Goal: Ask a question: Seek information or help from site administrators or community

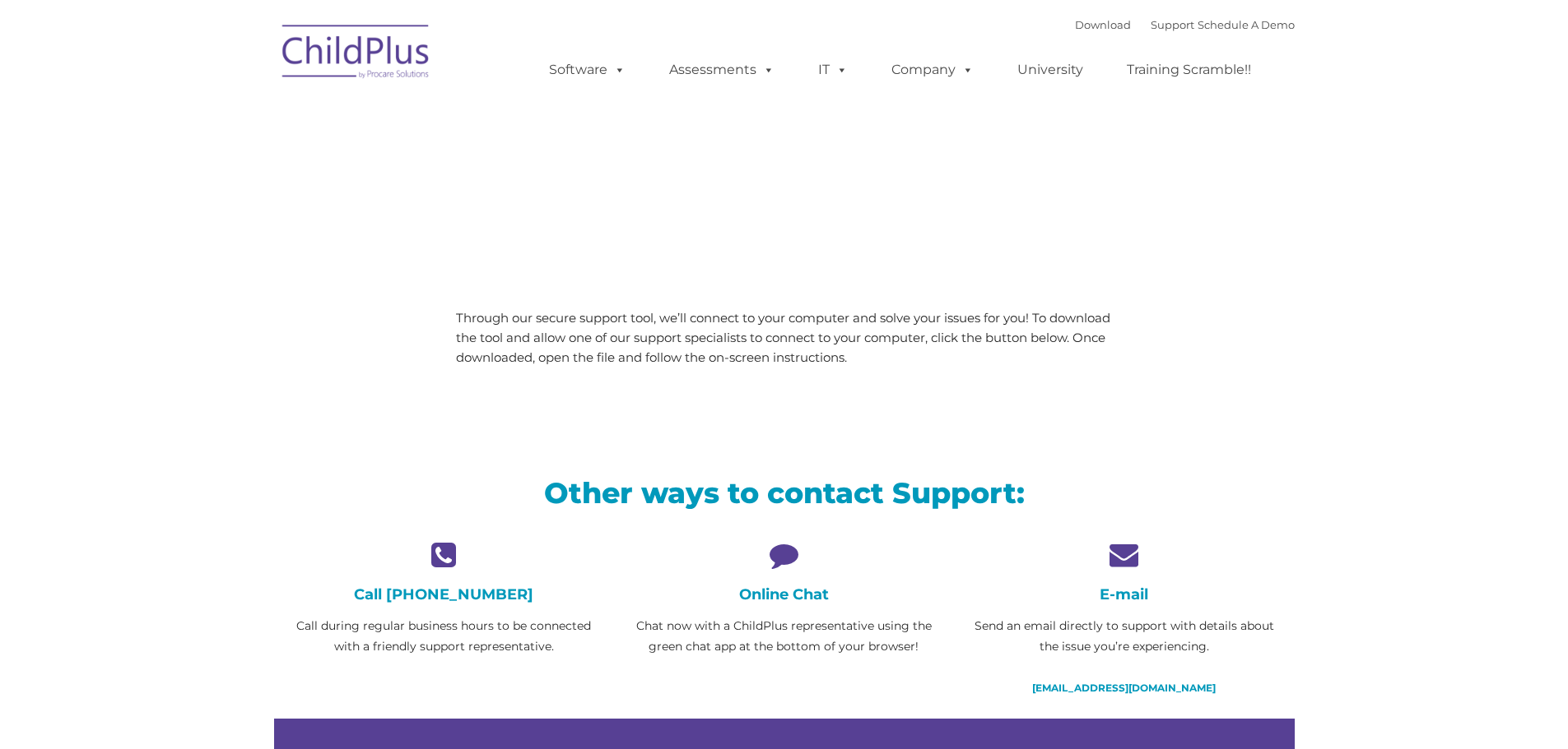
type input ""
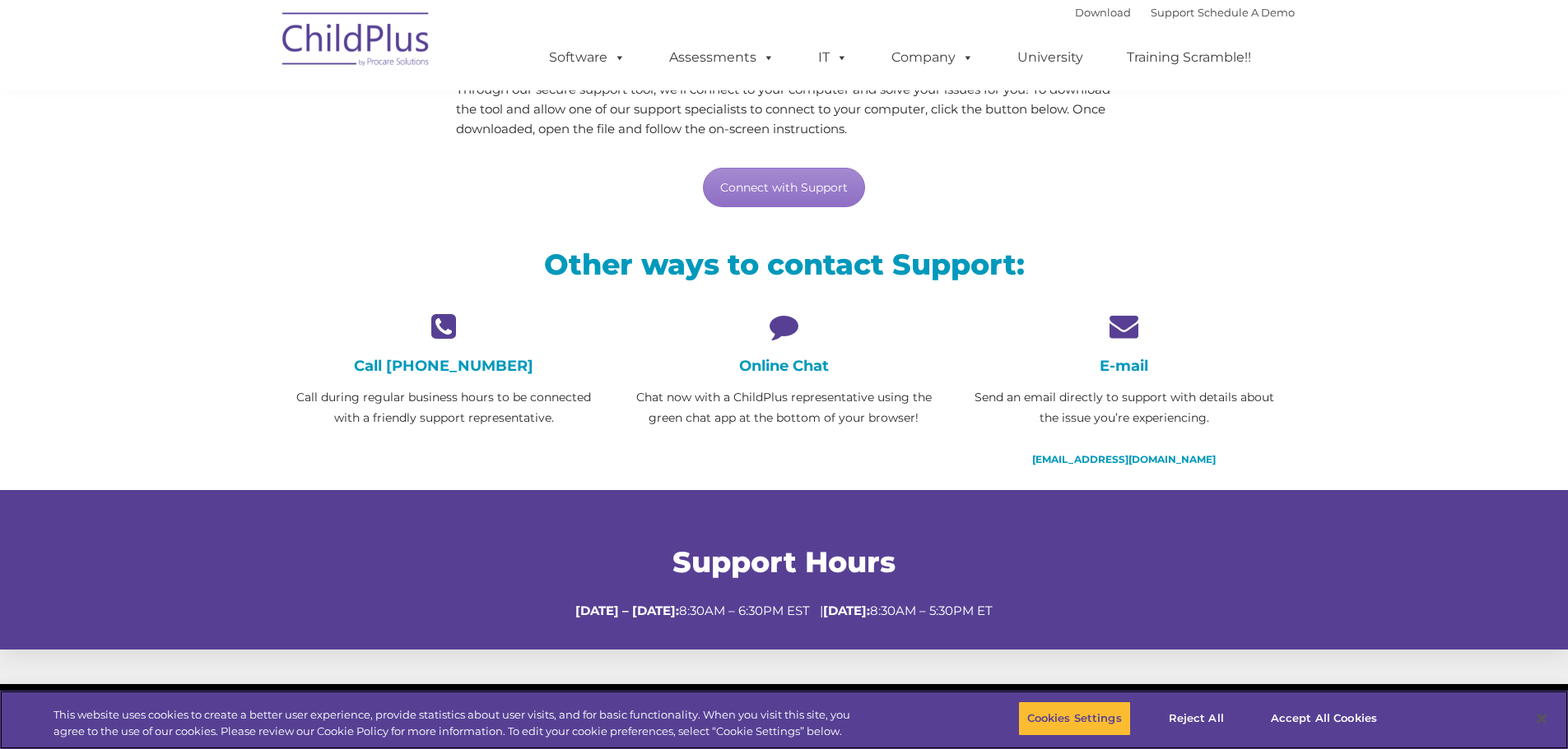
scroll to position [247, 0]
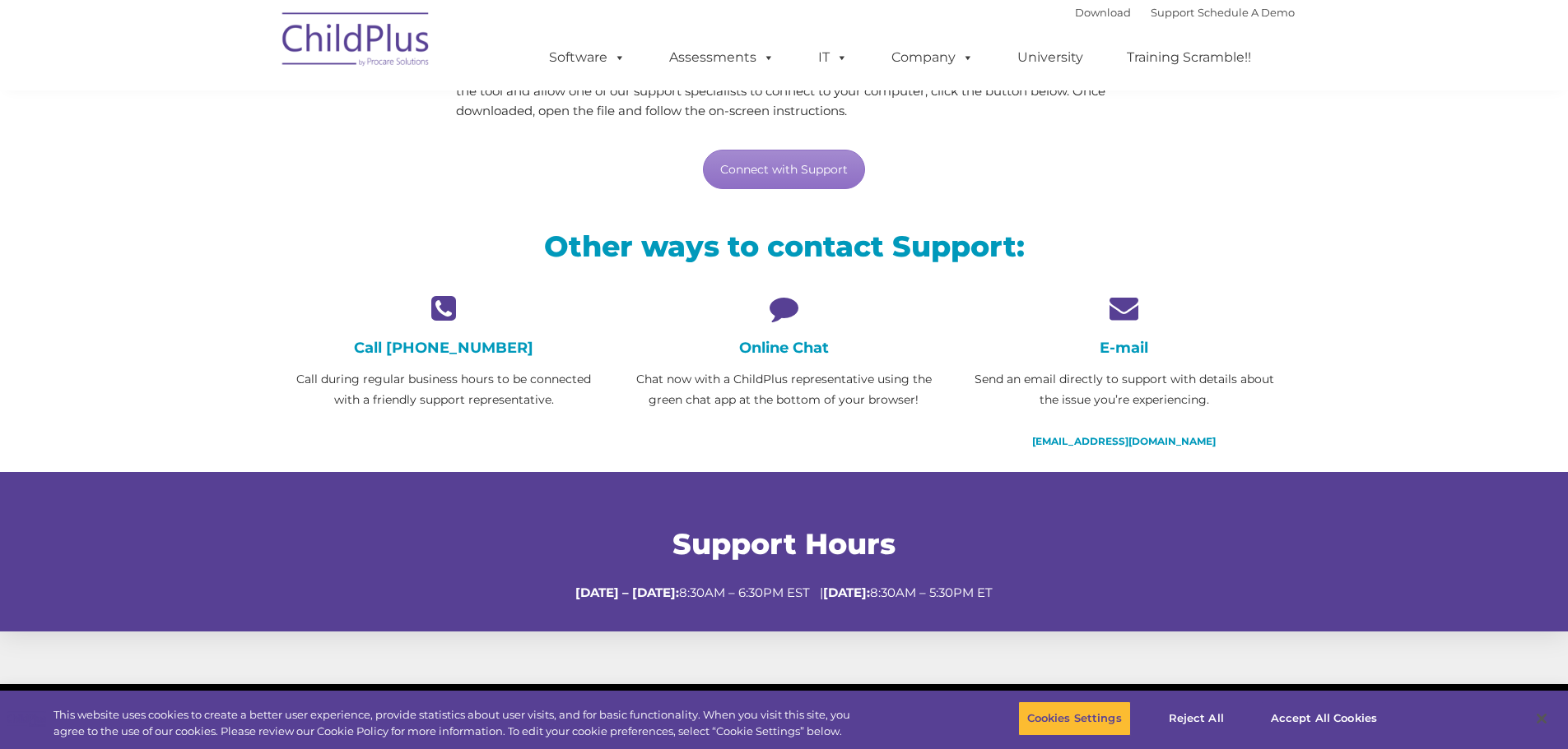
click at [780, 311] on icon at bounding box center [784, 308] width 315 height 29
click at [770, 350] on h4 "Online Chat" at bounding box center [784, 347] width 315 height 18
click at [797, 168] on link "Connect with Support" at bounding box center [783, 169] width 162 height 39
click at [1267, 225] on div "Other ways to contact Support:" at bounding box center [784, 250] width 1020 height 86
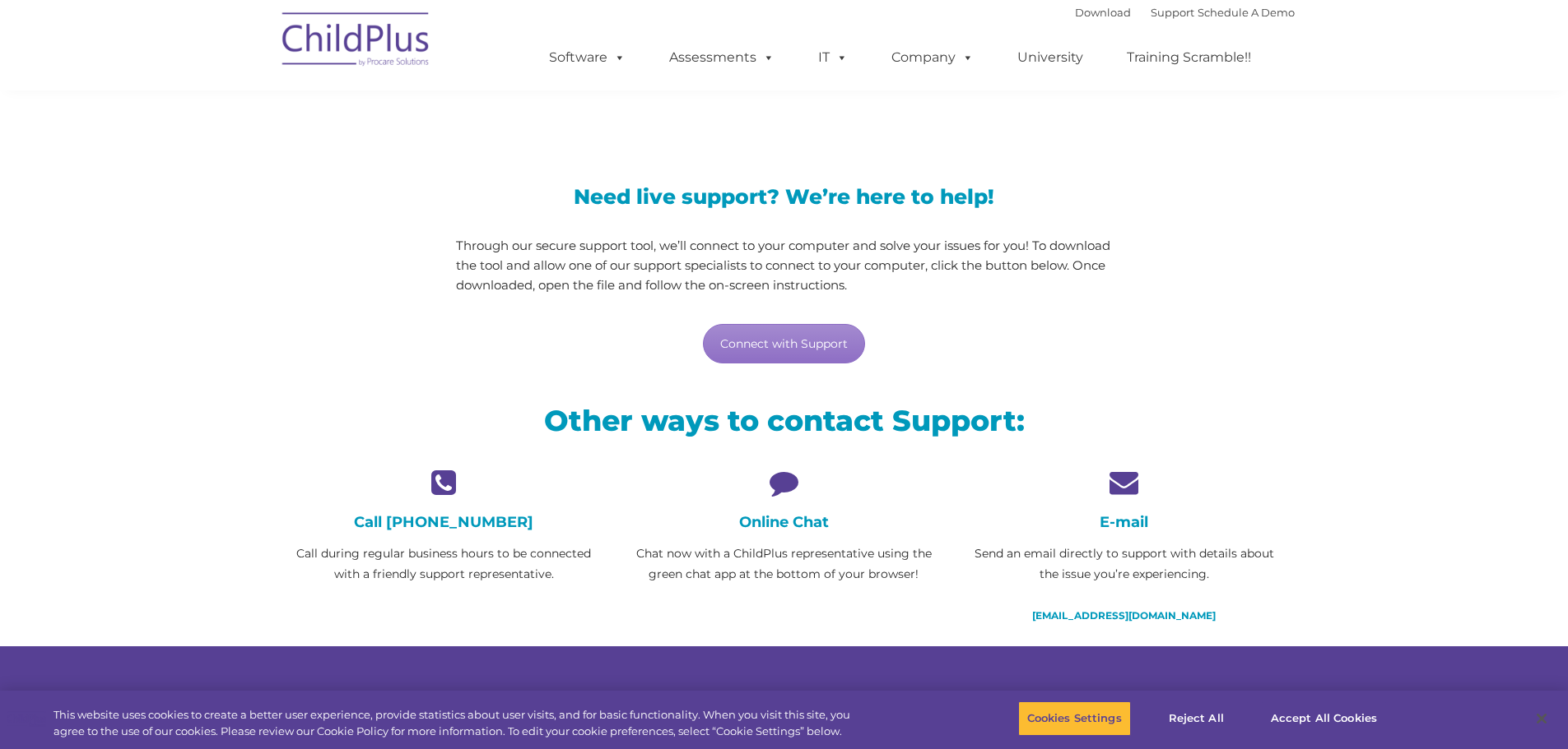
scroll to position [0, 0]
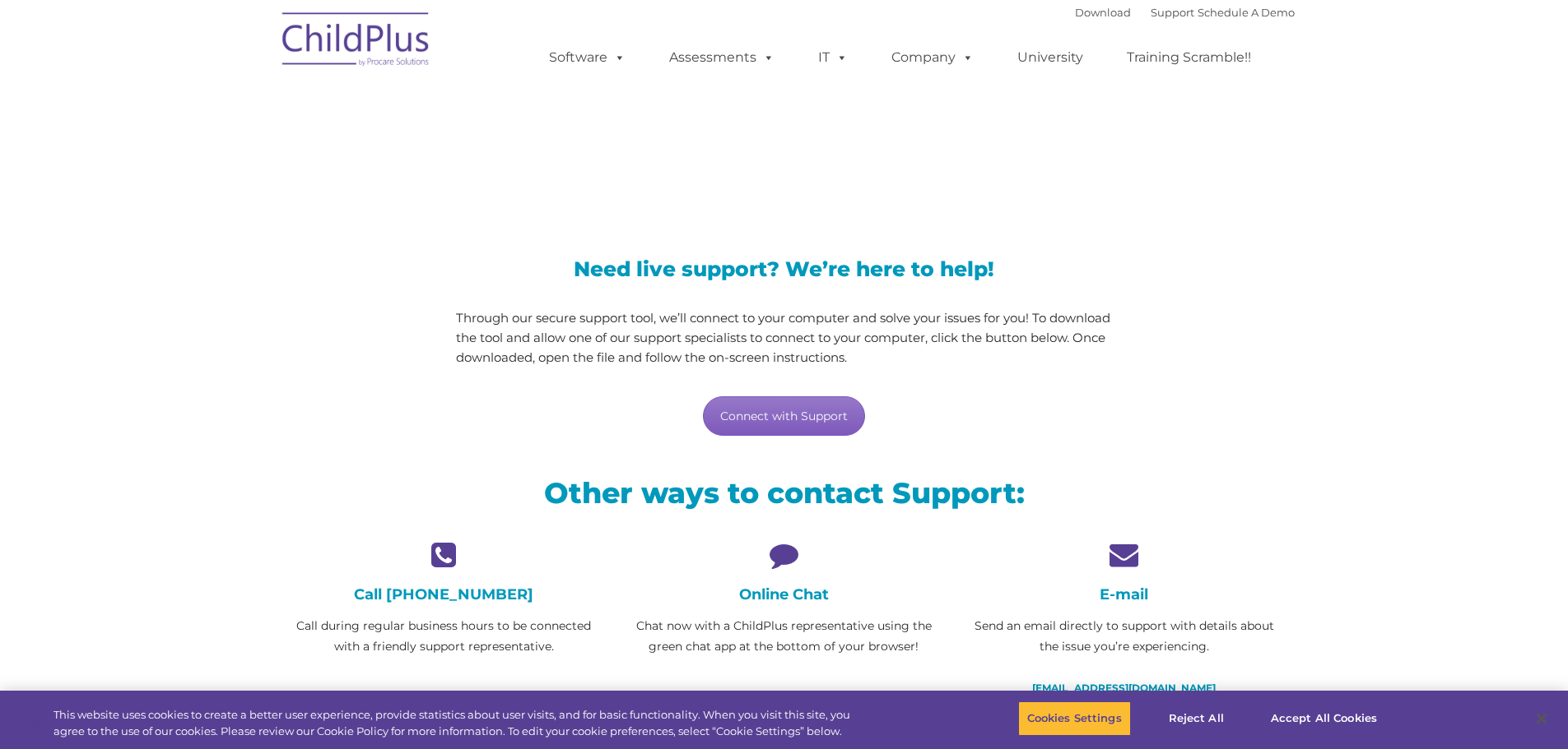
click at [782, 416] on link "Connect with Support" at bounding box center [783, 416] width 162 height 39
click at [795, 605] on div "Online Chat Chat now with a ChildPlus representative using the green chat app a…" at bounding box center [784, 598] width 315 height 117
click at [796, 585] on div "Online Chat Chat now with a ChildPlus representative using the green chat app a…" at bounding box center [784, 598] width 315 height 117
click at [1150, 10] on link "Support" at bounding box center [1172, 12] width 44 height 13
click at [1300, 722] on button "Accept All Cookies" at bounding box center [1324, 718] width 125 height 35
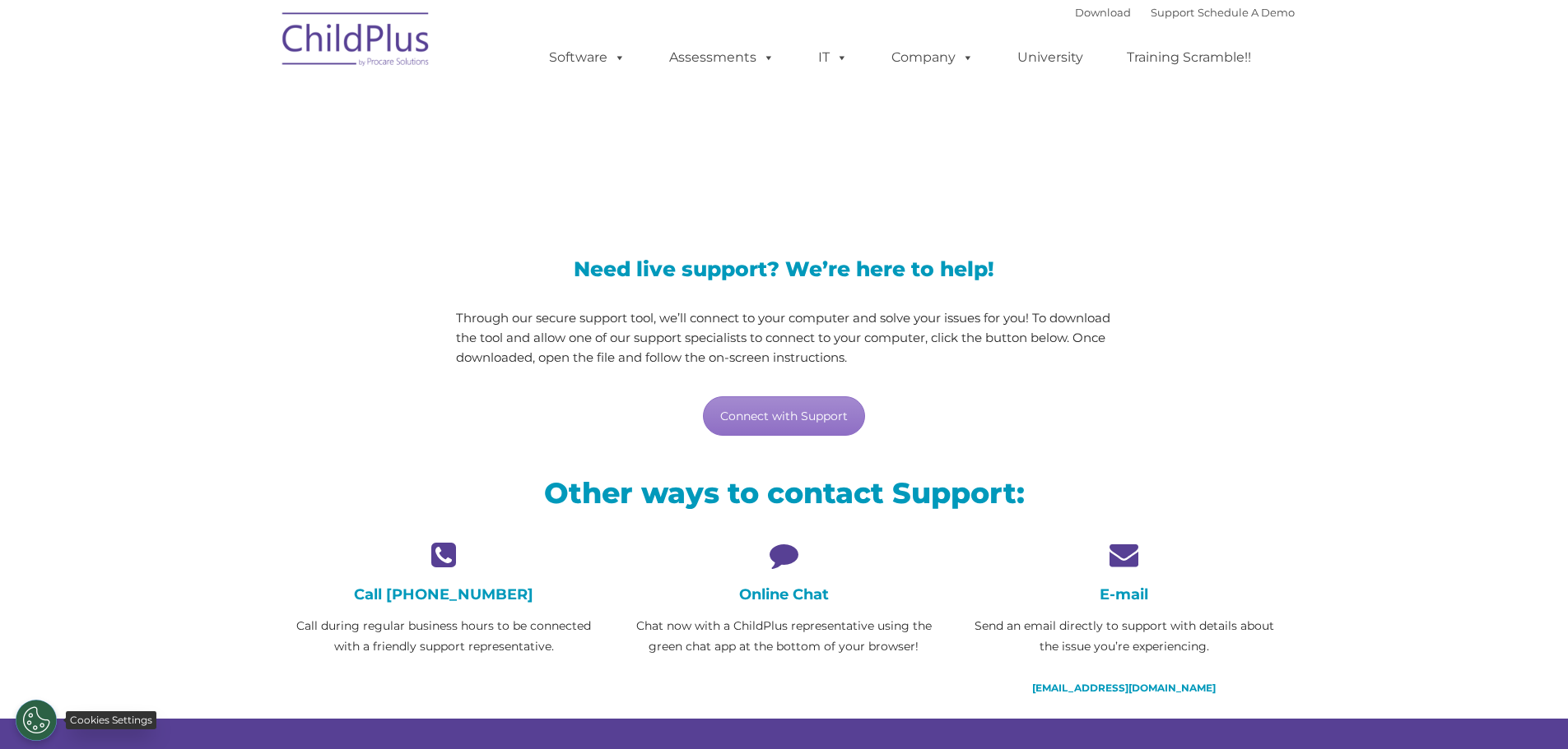
click at [26, 719] on button "Cookies Settings" at bounding box center [37, 721] width 41 height 41
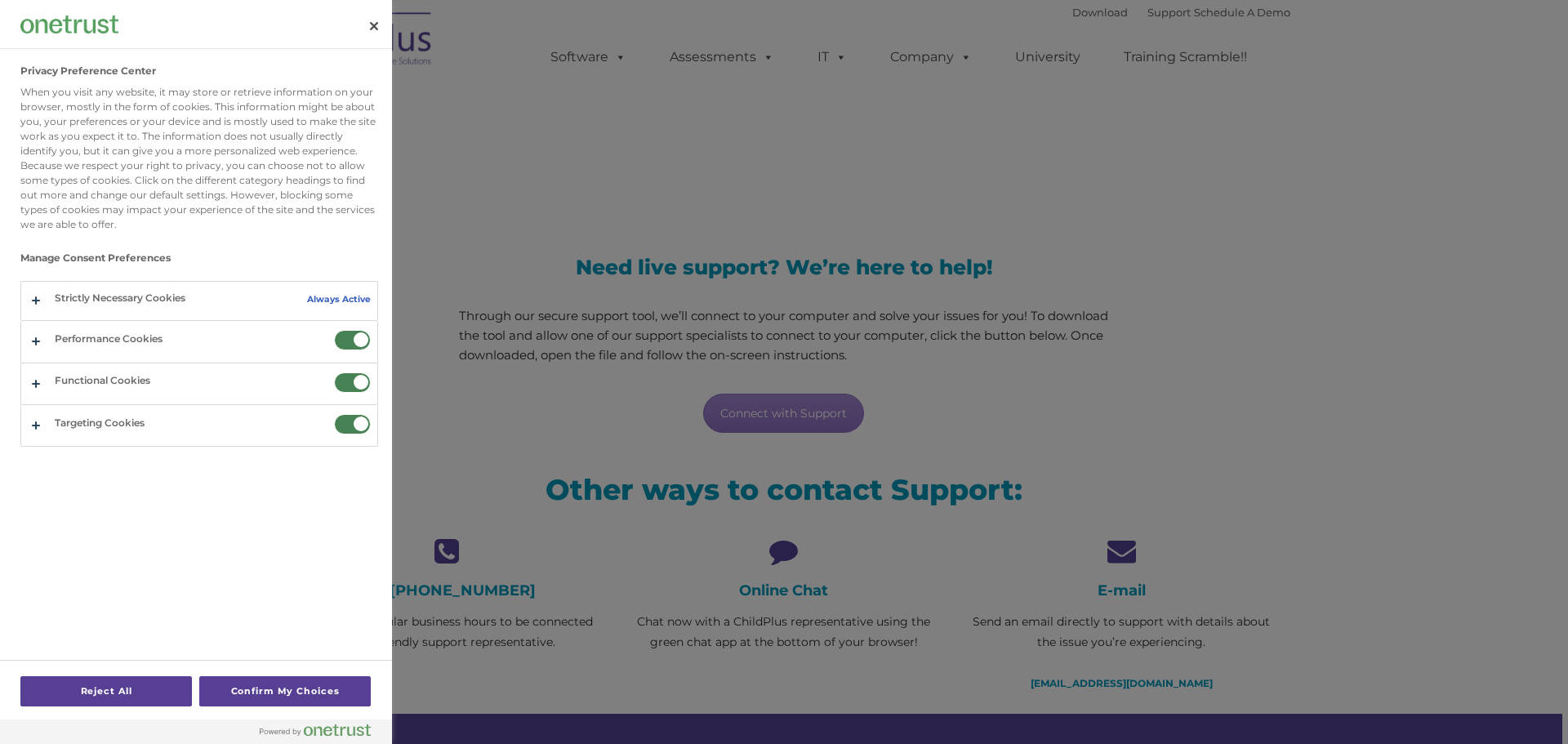
click at [415, 402] on div at bounding box center [784, 372] width 1568 height 744
click at [371, 26] on button "Close" at bounding box center [374, 26] width 36 height 36
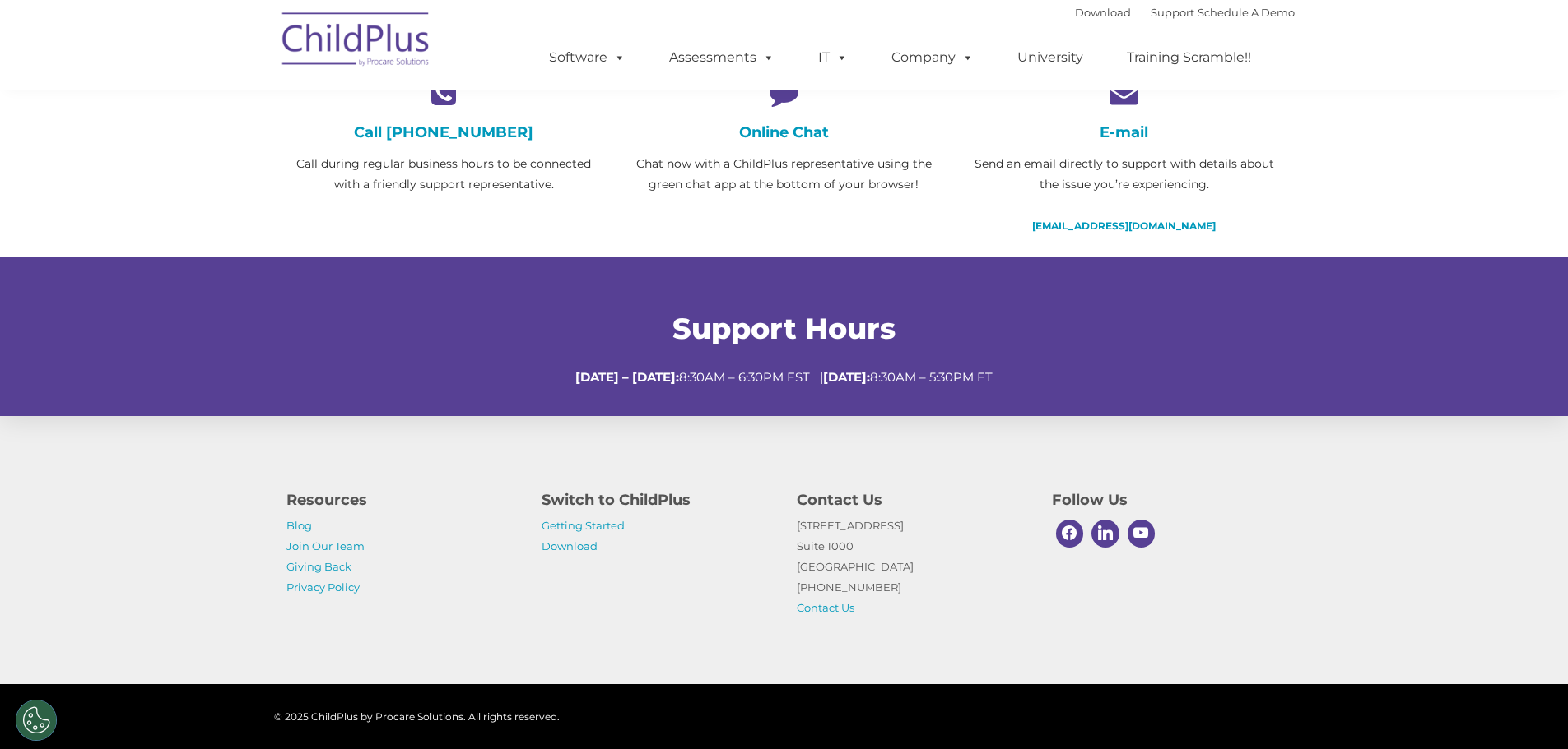
scroll to position [480, 0]
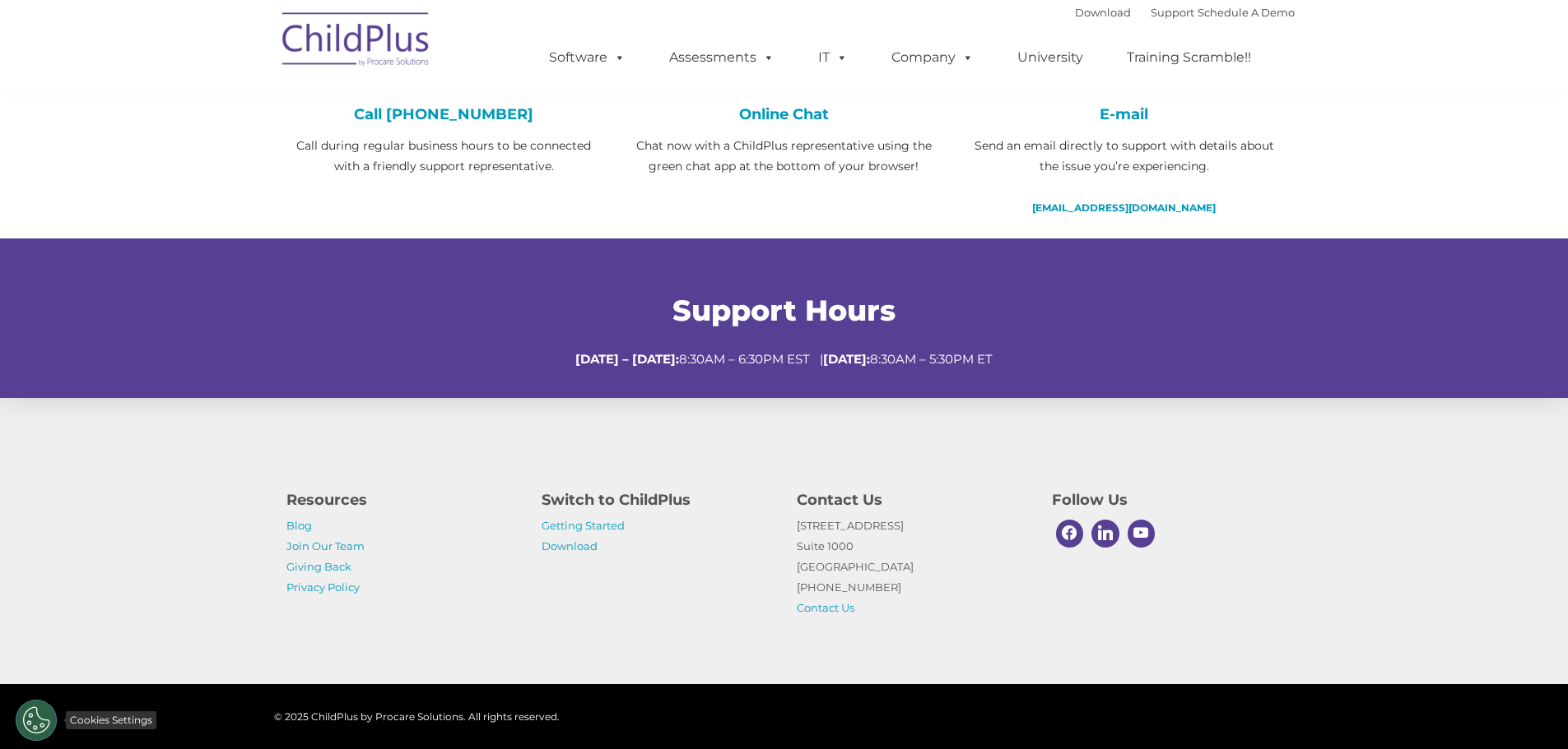
click at [38, 718] on button "Cookies Settings" at bounding box center [37, 721] width 41 height 41
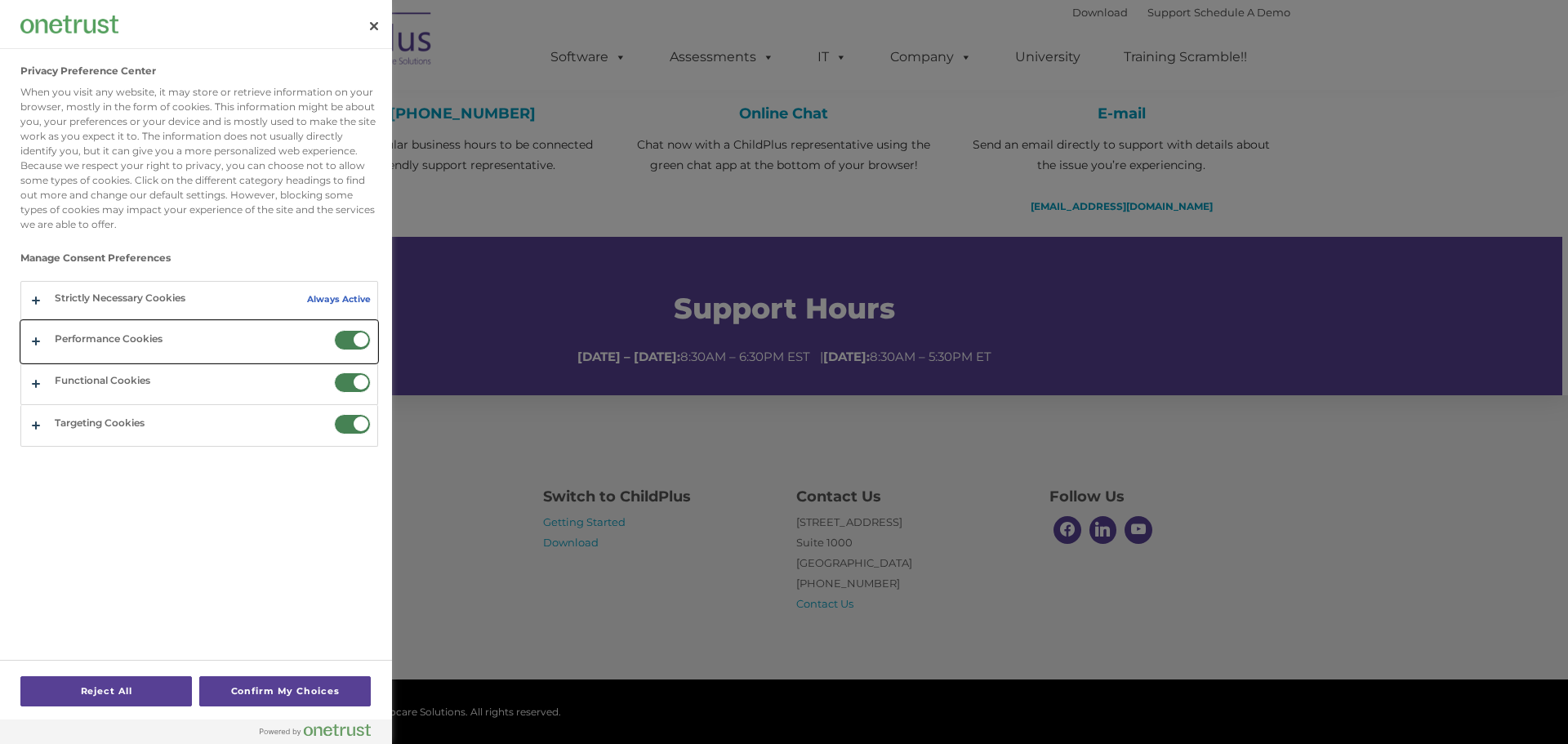
click at [34, 339] on button "Privacy Preference Center" at bounding box center [199, 341] width 356 height 41
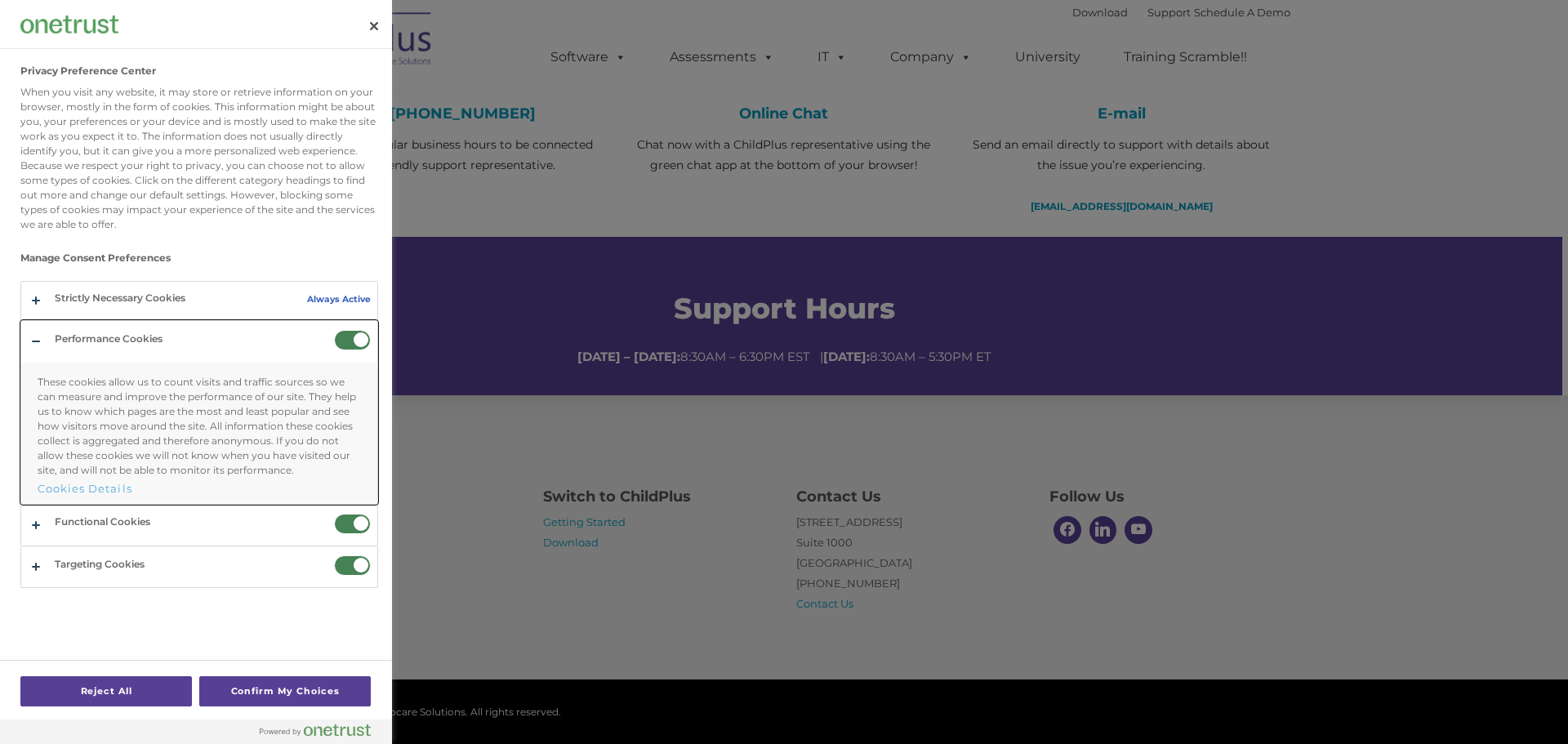
click at [34, 339] on button "Privacy Preference Center" at bounding box center [199, 412] width 356 height 182
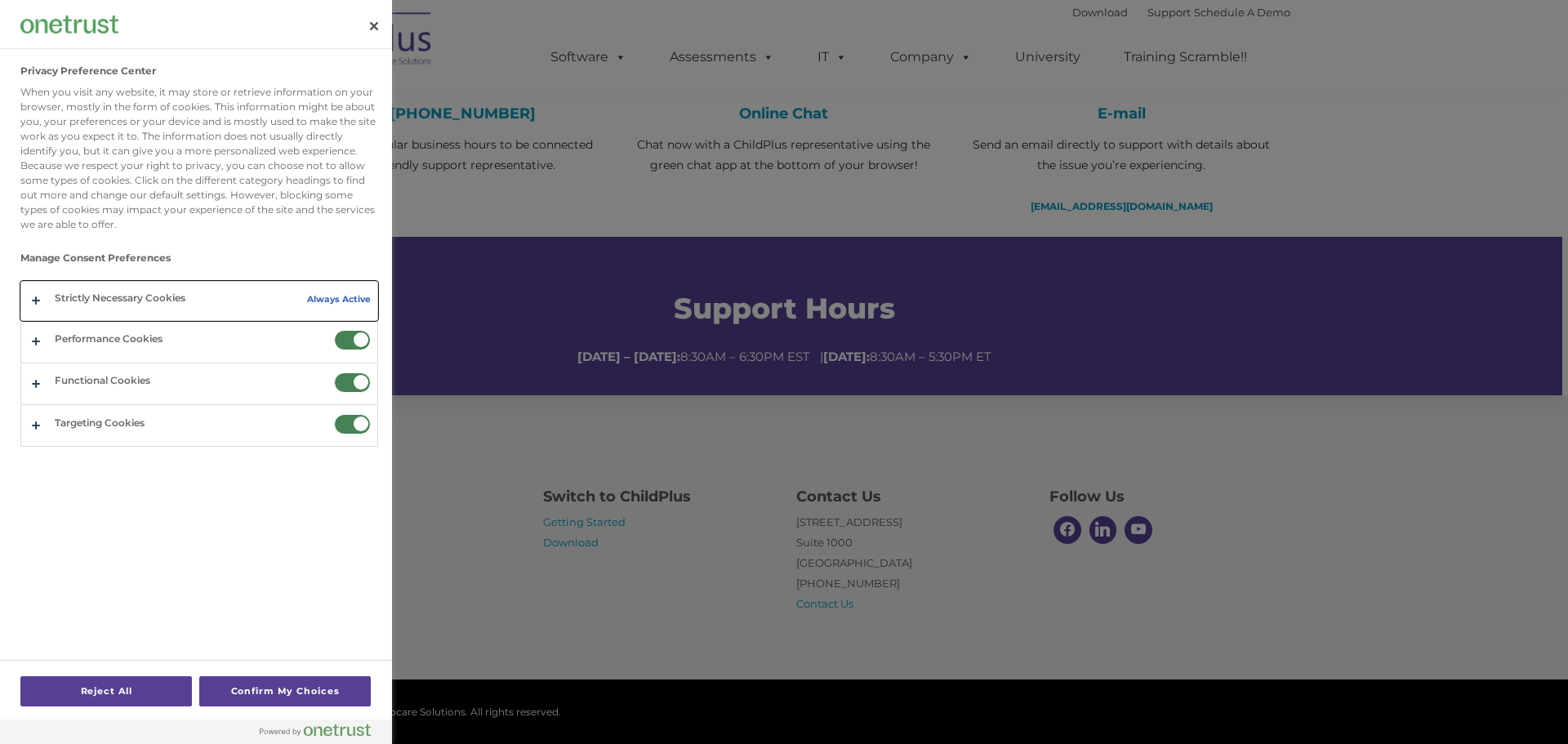
click at [33, 300] on button "Privacy Preference Center" at bounding box center [199, 300] width 356 height 38
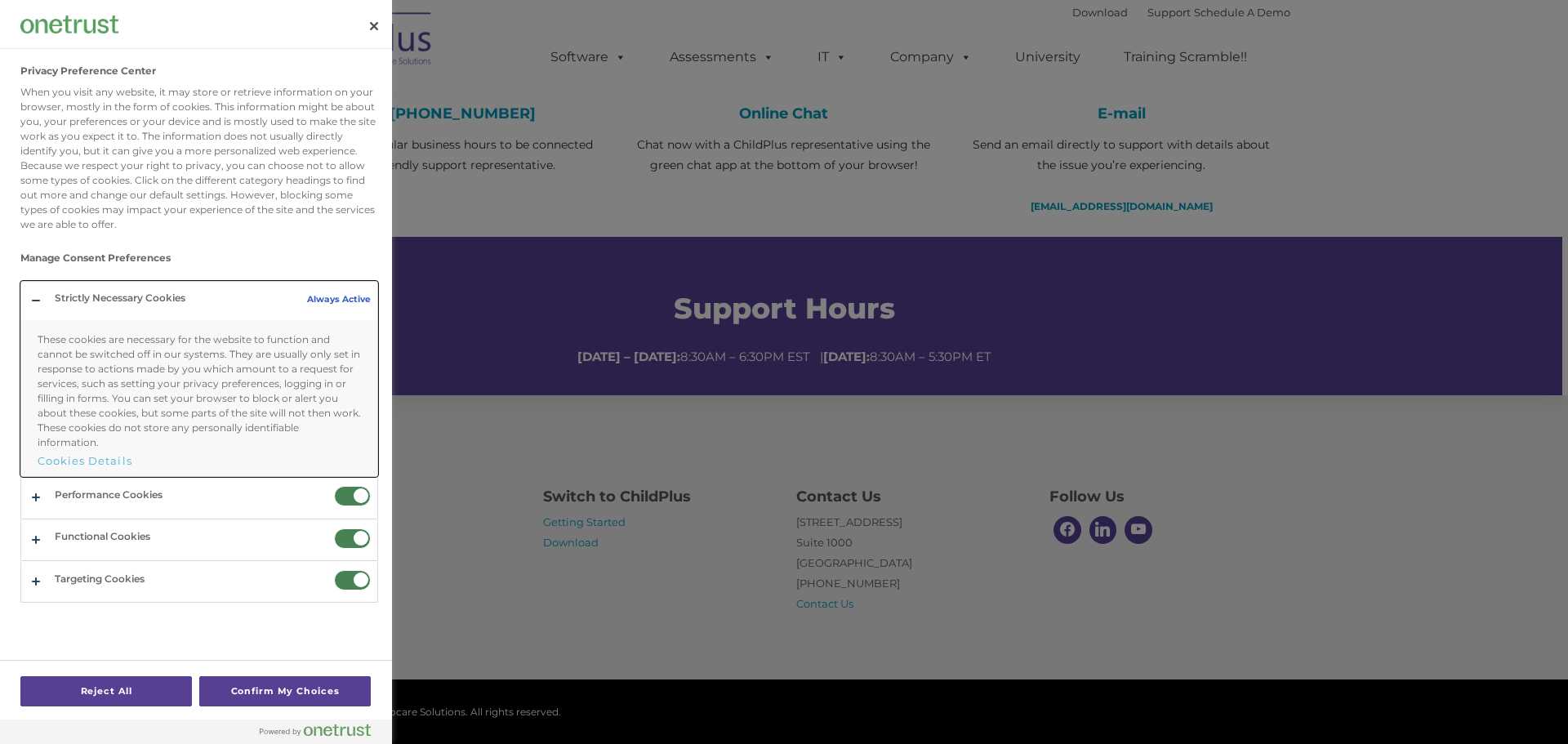
click at [33, 300] on button "Privacy Preference Center" at bounding box center [199, 379] width 356 height 194
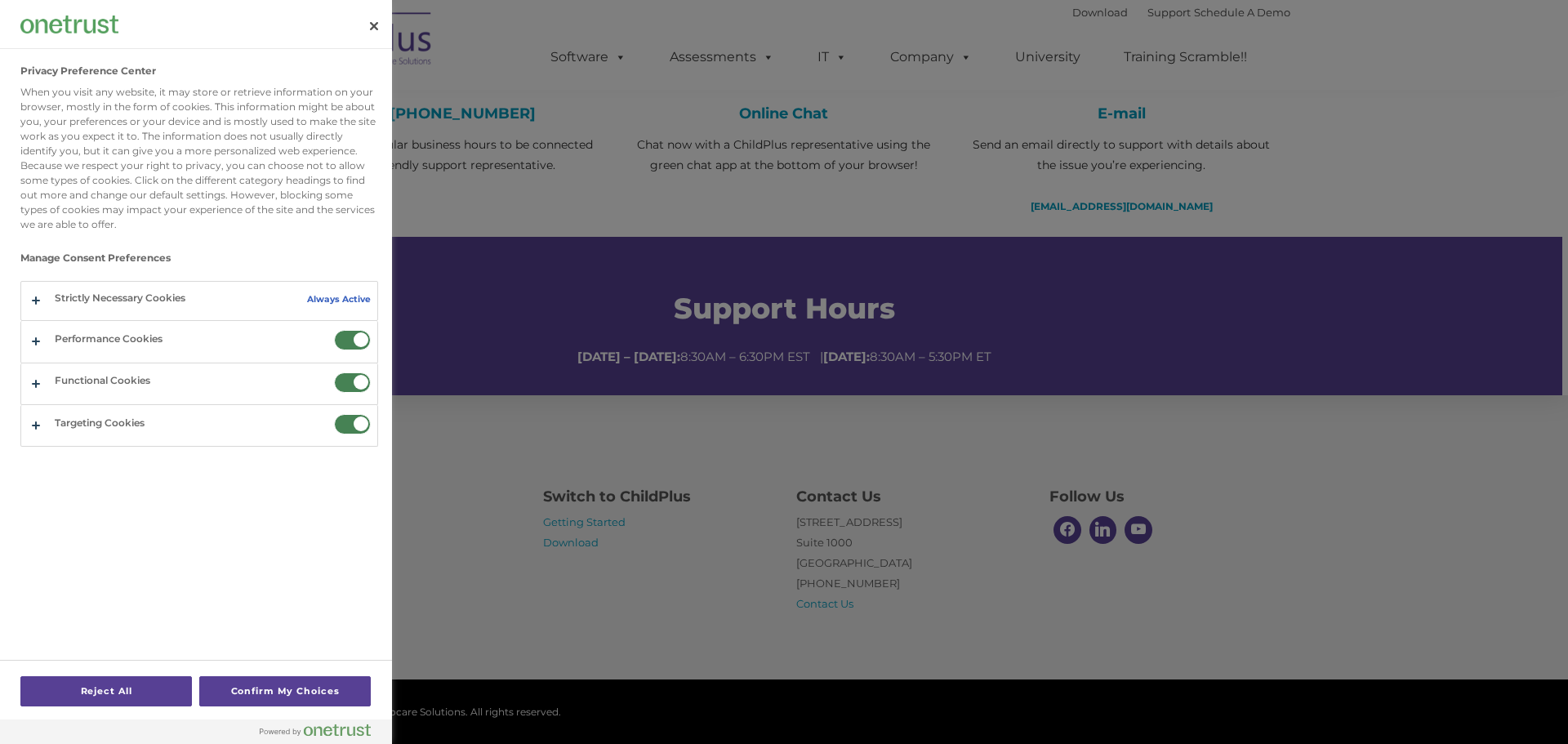
click at [510, 604] on div at bounding box center [784, 372] width 1568 height 744
click at [276, 685] on button "Confirm My Choices" at bounding box center [284, 691] width 171 height 31
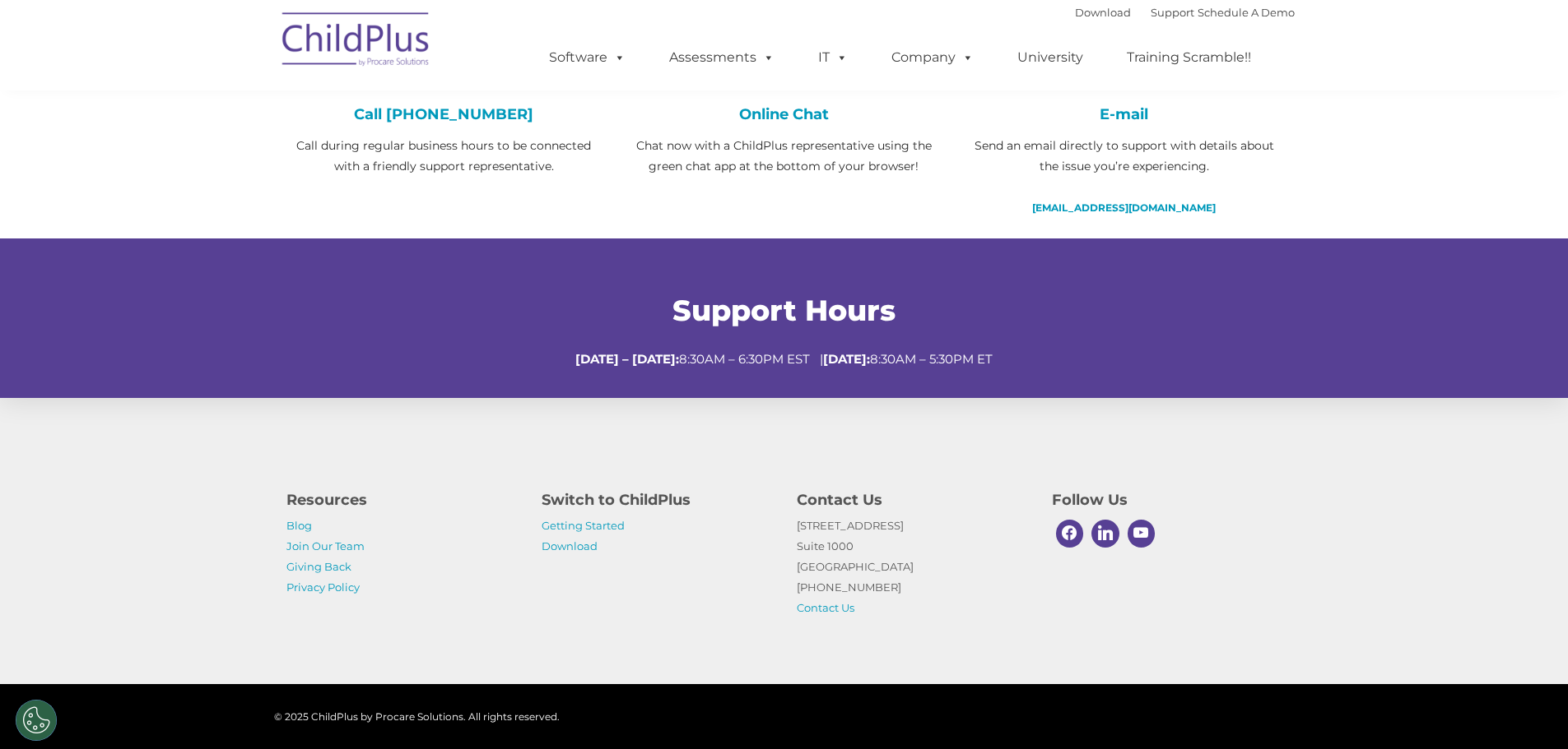
click at [1391, 571] on div "Resources Blog Join Our Team Giving Back Privacy Policy Switch to ChildPlus Get…" at bounding box center [784, 541] width 1568 height 286
